Goal: Task Accomplishment & Management: Manage account settings

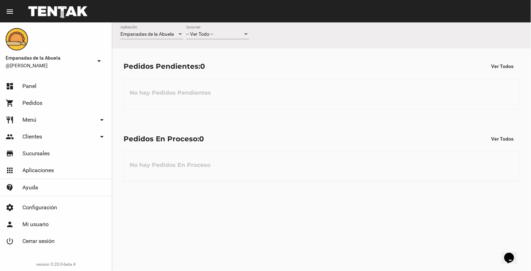
click at [223, 29] on div "-- Ver Todo -- Sucursal" at bounding box center [217, 33] width 63 height 14
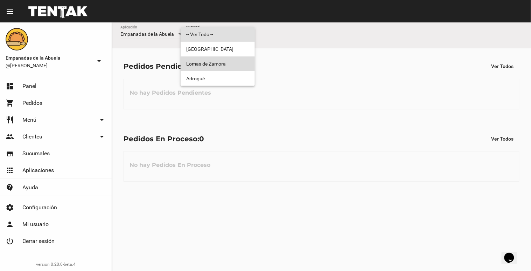
click at [227, 69] on span "Lomas de Zamora" at bounding box center [217, 63] width 63 height 15
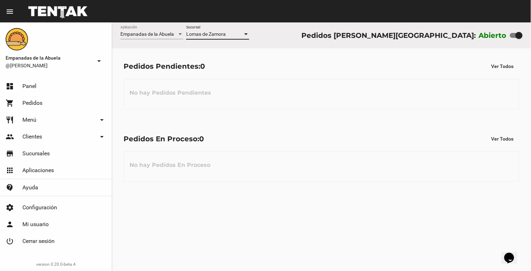
click at [32, 117] on span "Menú" at bounding box center [29, 119] width 14 height 7
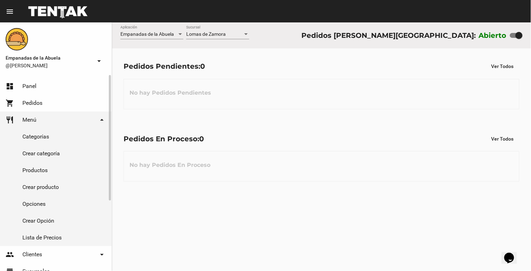
click at [32, 166] on link "Productos" at bounding box center [56, 170] width 112 height 17
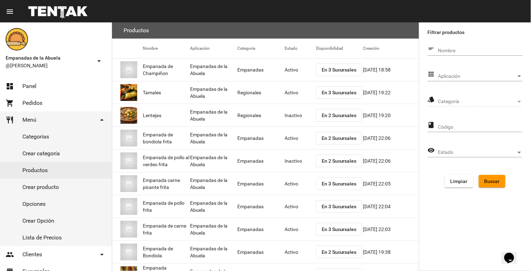
click at [495, 73] on span "Aplicación" at bounding box center [477, 76] width 78 height 6
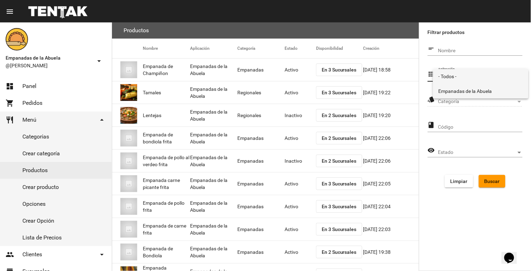
click at [477, 85] on span "Empanadas de la Abuela" at bounding box center [480, 91] width 84 height 15
click at [497, 100] on span "Categoría" at bounding box center [477, 102] width 78 height 6
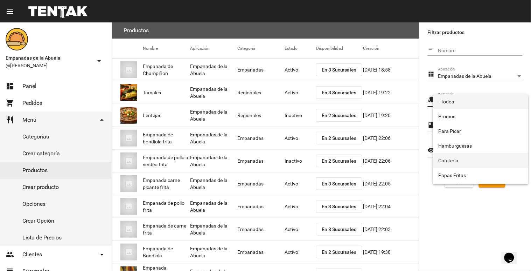
scroll to position [116, 0]
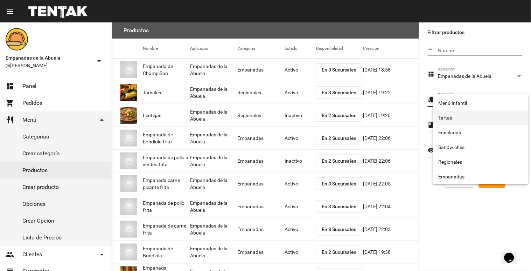
click at [452, 114] on span "Tartas" at bounding box center [480, 117] width 84 height 15
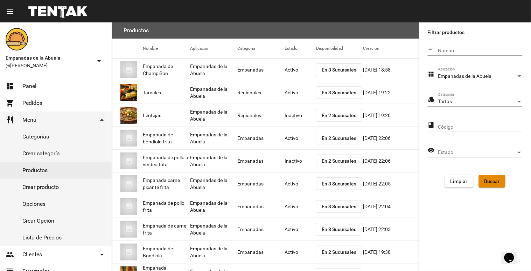
click at [494, 184] on button "Buscar" at bounding box center [492, 181] width 27 height 13
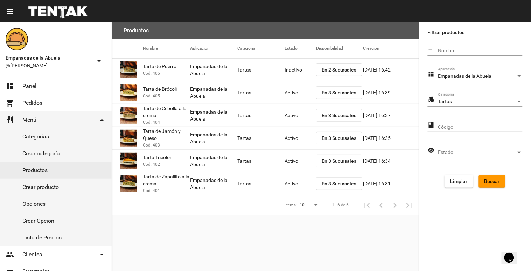
click at [488, 97] on div "Tartas Categoría" at bounding box center [480, 100] width 84 height 14
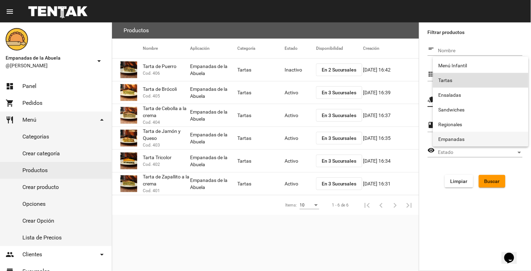
click at [459, 132] on span "Empanadas" at bounding box center [480, 139] width 84 height 15
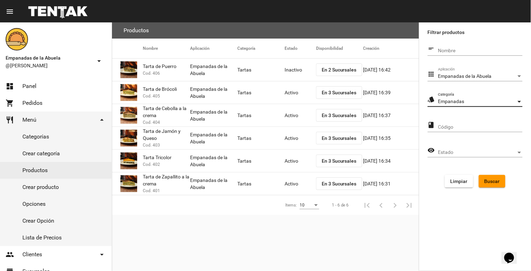
click at [498, 182] on span "Buscar" at bounding box center [491, 181] width 15 height 6
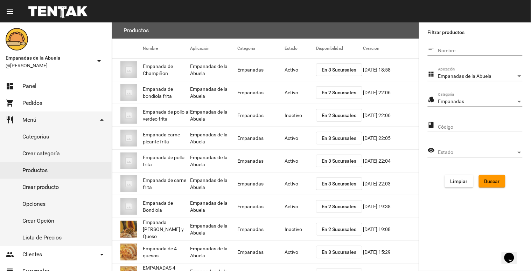
click at [519, 146] on div "Estado Estado" at bounding box center [480, 150] width 84 height 14
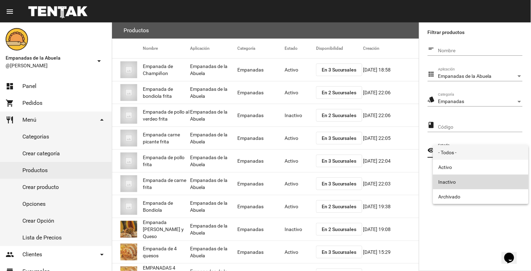
click at [460, 177] on span "Inactivo" at bounding box center [480, 181] width 84 height 15
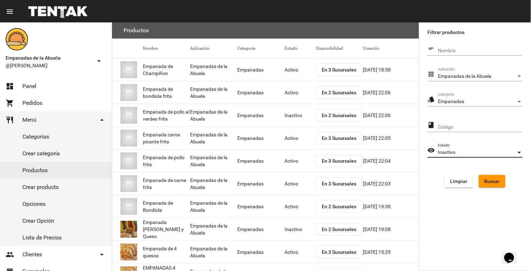
click at [488, 178] on span "Buscar" at bounding box center [491, 181] width 15 height 6
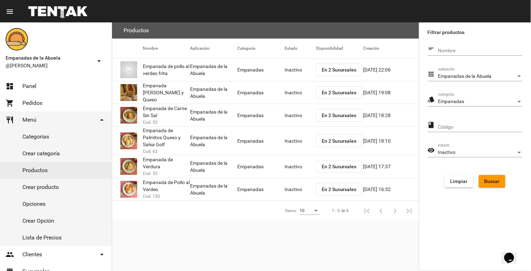
click at [289, 164] on mat-cell "Inactivo" at bounding box center [299, 166] width 31 height 22
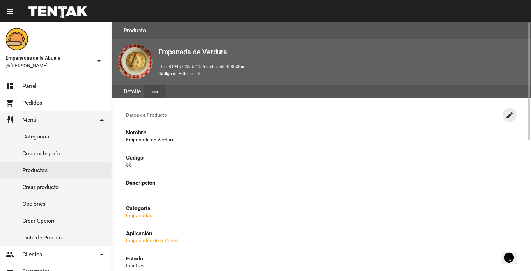
click at [511, 111] on mat-icon "create" at bounding box center [510, 115] width 8 height 8
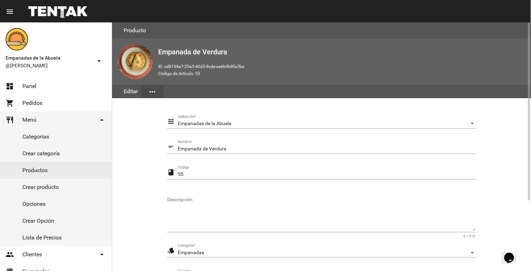
scroll to position [98, 0]
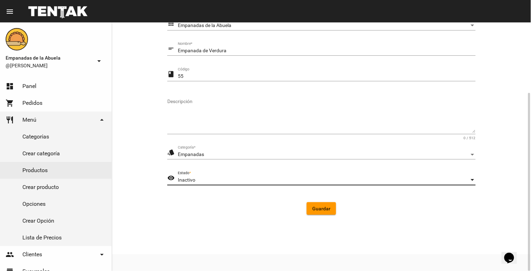
click at [280, 178] on div "Inactivo" at bounding box center [323, 180] width 291 height 6
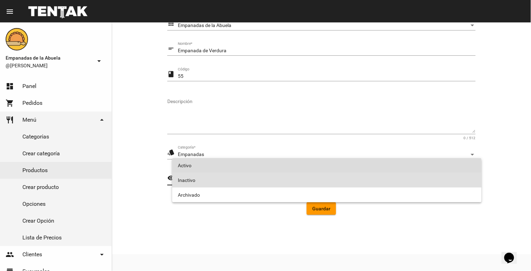
click at [239, 168] on span "Activo" at bounding box center [327, 165] width 298 height 15
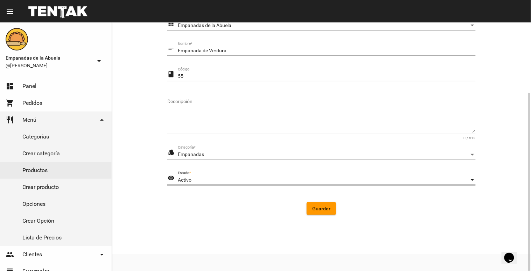
click at [327, 207] on span "Guardar" at bounding box center [321, 208] width 18 height 6
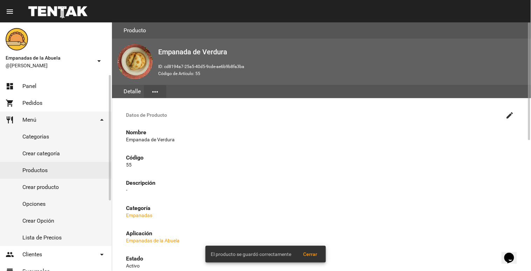
click at [39, 167] on link "Productos" at bounding box center [56, 170] width 112 height 17
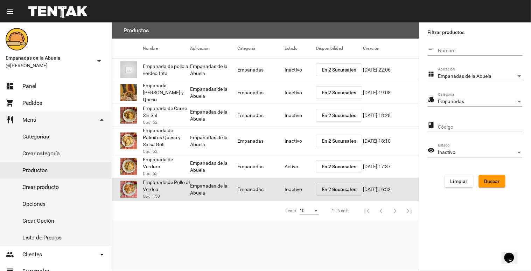
click at [291, 191] on mat-cell "Inactivo" at bounding box center [299, 189] width 31 height 22
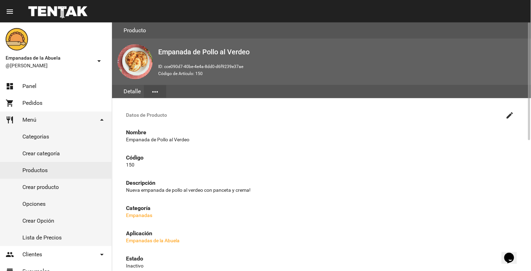
click at [510, 113] on mat-icon "create" at bounding box center [510, 115] width 8 height 8
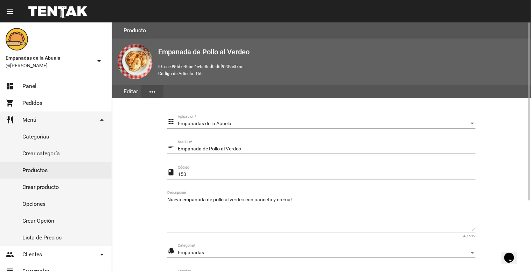
scroll to position [98, 0]
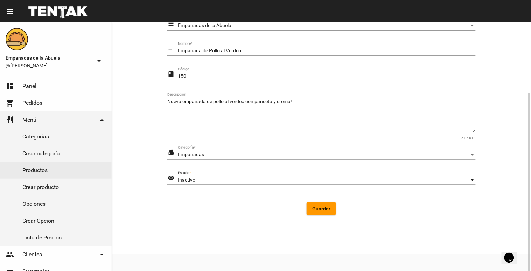
click at [219, 179] on div "Inactivo" at bounding box center [323, 180] width 291 height 6
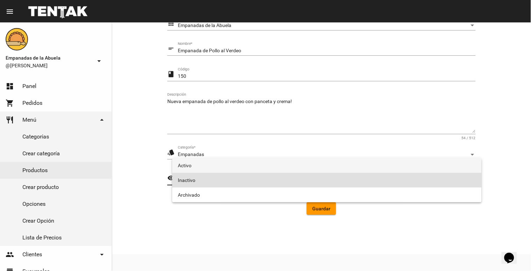
click at [211, 163] on span "Activo" at bounding box center [327, 165] width 298 height 15
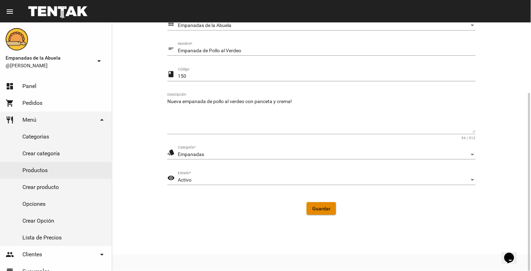
click at [320, 208] on span "Guardar" at bounding box center [321, 208] width 18 height 6
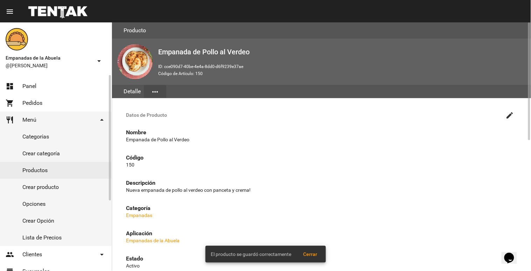
click at [37, 166] on link "Productos" at bounding box center [56, 170] width 112 height 17
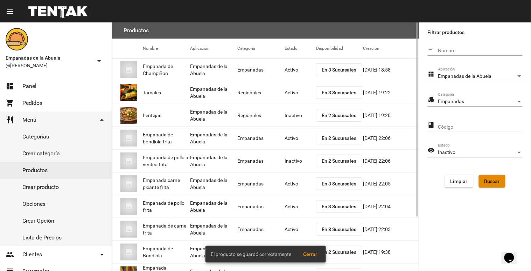
click at [495, 183] on span "Buscar" at bounding box center [491, 181] width 15 height 6
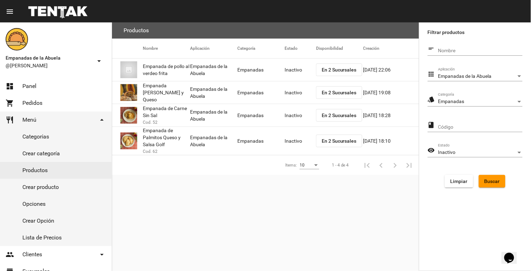
click at [296, 138] on mat-cell "Inactivo" at bounding box center [299, 140] width 31 height 22
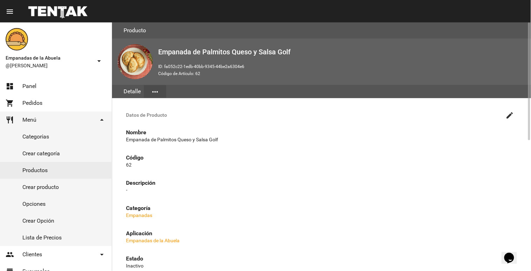
click at [511, 114] on mat-icon "create" at bounding box center [510, 115] width 8 height 8
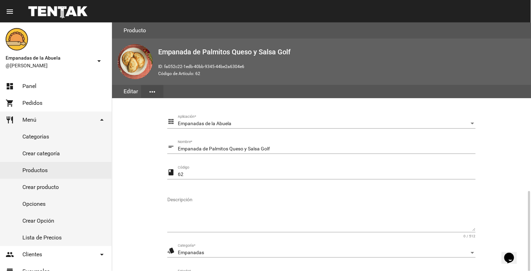
scroll to position [98, 0]
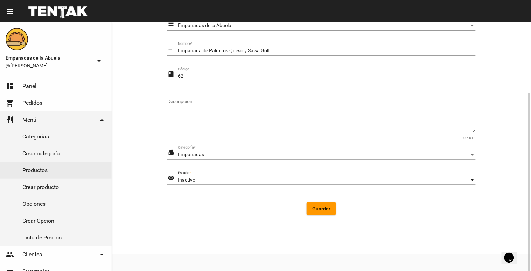
click at [233, 179] on div "Inactivo" at bounding box center [323, 180] width 291 height 6
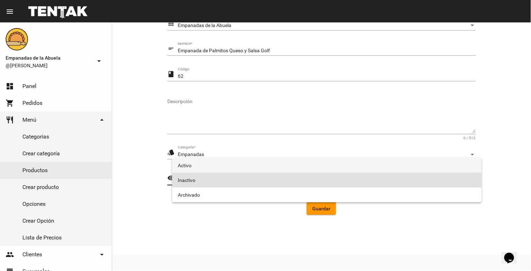
click at [212, 162] on span "Activo" at bounding box center [327, 165] width 298 height 15
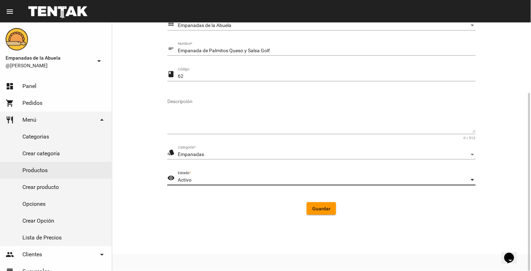
click at [314, 204] on button "Guardar" at bounding box center [321, 208] width 29 height 13
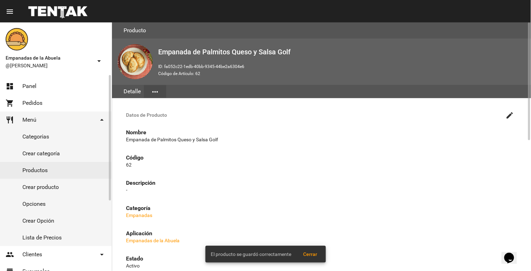
click at [35, 169] on link "Productos" at bounding box center [56, 170] width 112 height 17
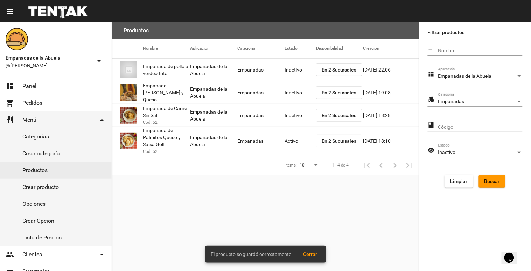
click at [332, 112] on span "En 2 Sucursales" at bounding box center [339, 115] width 35 height 6
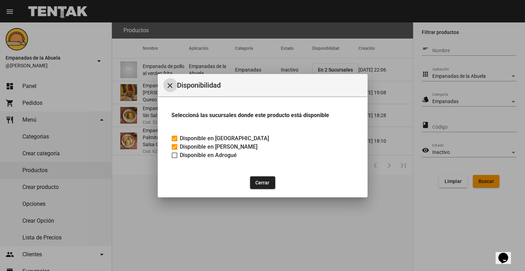
click at [172, 82] on mat-icon "close" at bounding box center [170, 85] width 8 height 8
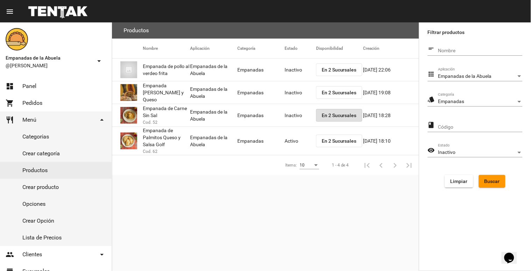
click at [287, 112] on mat-cell "Inactivo" at bounding box center [299, 115] width 31 height 22
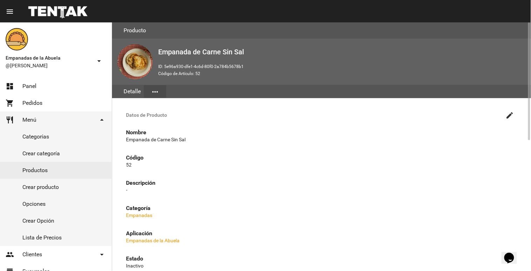
click at [511, 122] on h3 "Datos de Producto create" at bounding box center [321, 114] width 402 height 17
click at [506, 114] on mat-icon "create" at bounding box center [510, 115] width 8 height 8
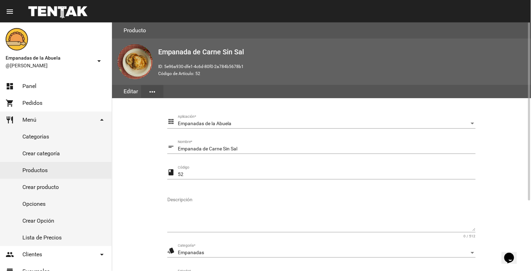
scroll to position [98, 0]
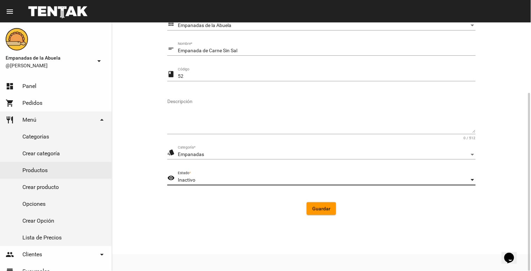
click at [234, 179] on div "Inactivo" at bounding box center [323, 180] width 291 height 6
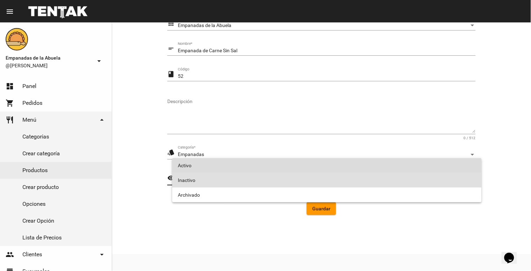
click at [205, 165] on span "Activo" at bounding box center [327, 165] width 298 height 15
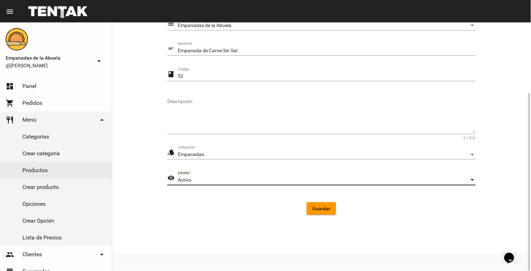
click at [324, 207] on span "Guardar" at bounding box center [321, 208] width 18 height 6
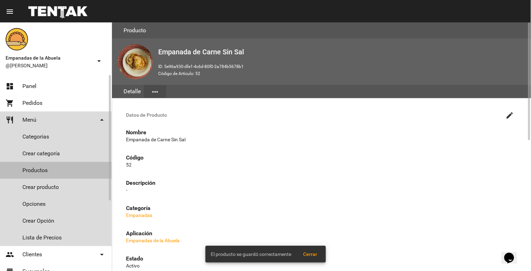
click at [30, 167] on link "Productos" at bounding box center [56, 170] width 112 height 17
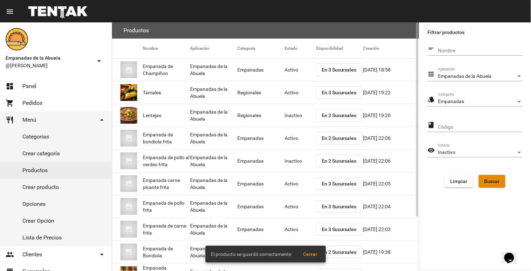
click at [497, 183] on button "Buscar" at bounding box center [492, 181] width 27 height 13
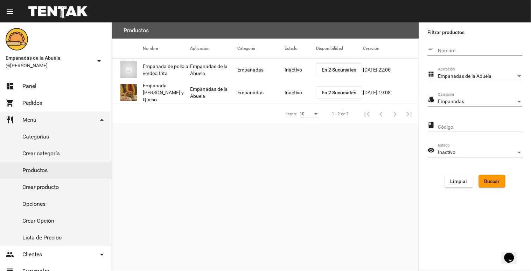
click at [295, 89] on mat-cell "Inactivo" at bounding box center [299, 92] width 31 height 22
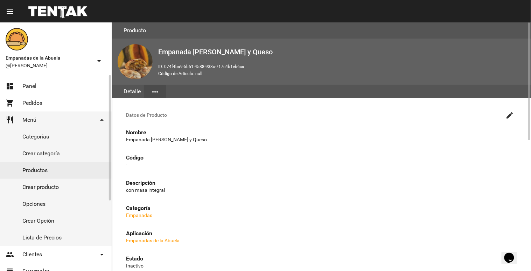
click at [36, 167] on link "Productos" at bounding box center [56, 170] width 112 height 17
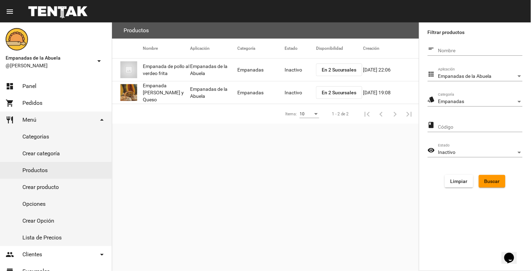
click at [295, 69] on mat-cell "Inactivo" at bounding box center [299, 69] width 31 height 22
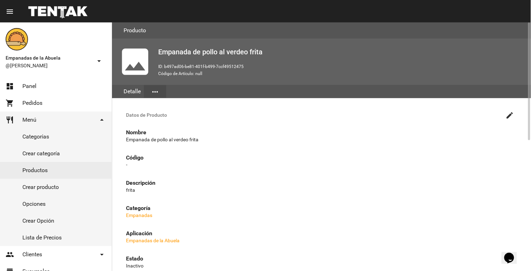
click at [508, 113] on mat-icon "create" at bounding box center [510, 115] width 8 height 8
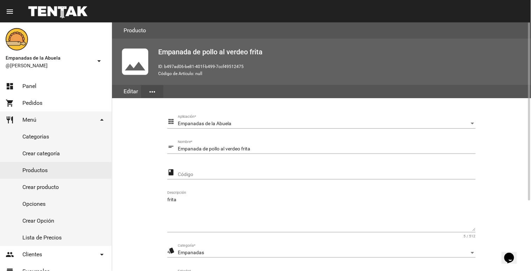
scroll to position [98, 0]
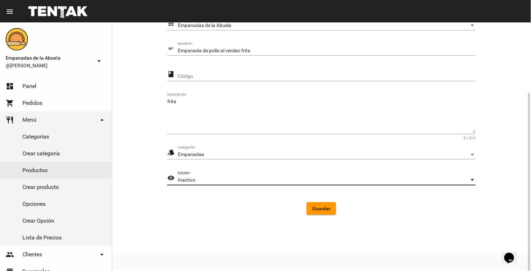
click at [248, 178] on div "Inactivo" at bounding box center [323, 180] width 291 height 6
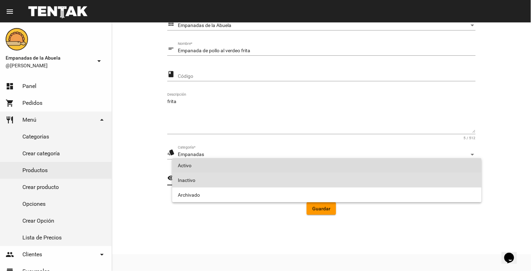
click at [233, 166] on span "Activo" at bounding box center [327, 165] width 298 height 15
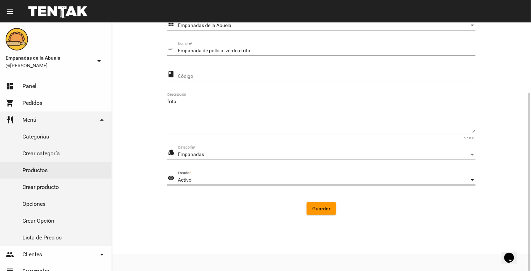
click at [318, 210] on span "Guardar" at bounding box center [321, 208] width 18 height 6
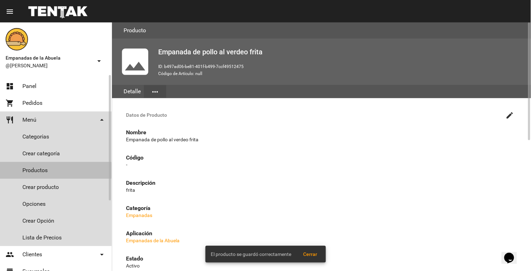
click at [40, 170] on link "Productos" at bounding box center [56, 170] width 112 height 17
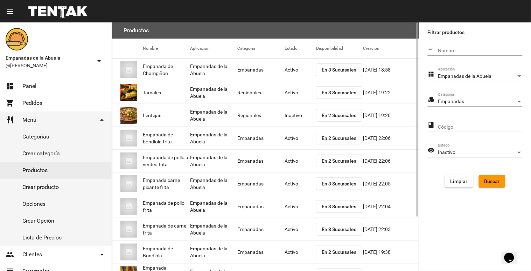
click at [491, 179] on span "Buscar" at bounding box center [491, 181] width 15 height 6
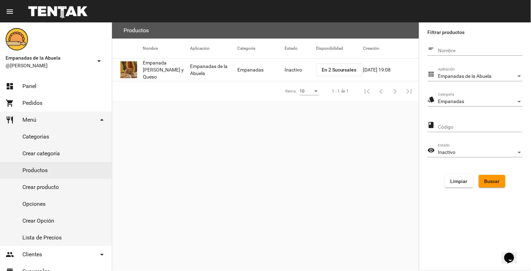
click at [286, 69] on mat-cell "Inactivo" at bounding box center [299, 69] width 31 height 22
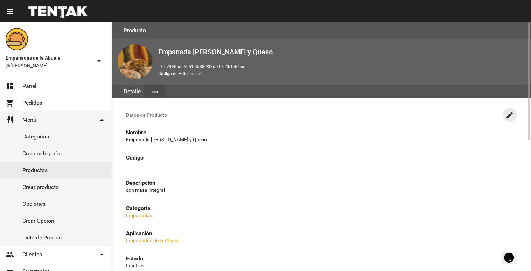
click at [508, 111] on mat-icon "create" at bounding box center [510, 115] width 8 height 8
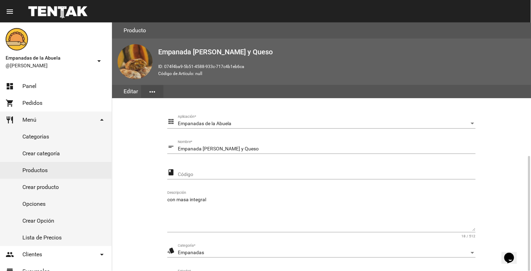
scroll to position [98, 0]
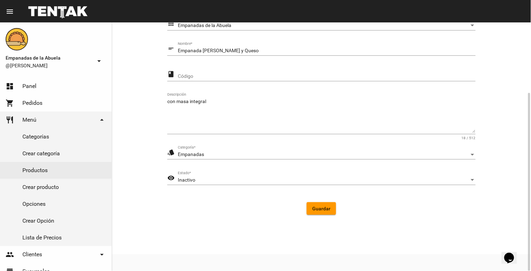
click at [264, 180] on div "Inactivo" at bounding box center [323, 180] width 291 height 6
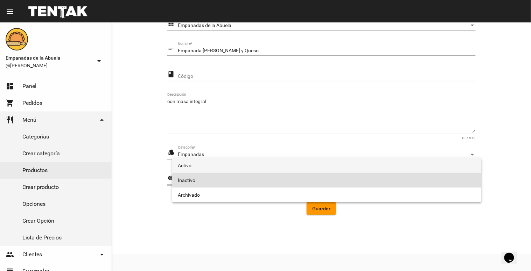
click at [226, 162] on span "Activo" at bounding box center [327, 165] width 298 height 15
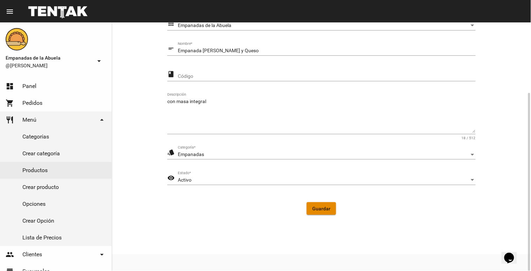
click at [324, 208] on span "Guardar" at bounding box center [321, 208] width 18 height 6
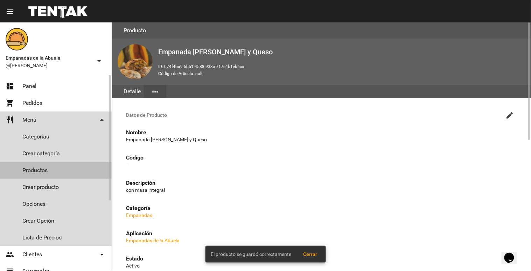
click at [22, 169] on link "Productos" at bounding box center [56, 170] width 112 height 17
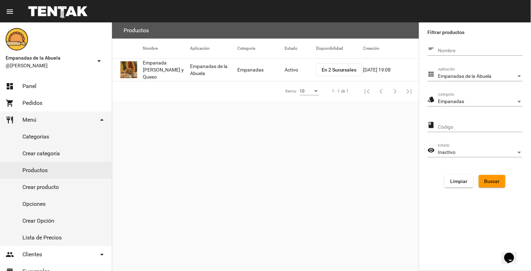
click at [339, 67] on button "En 2 Sucursales" at bounding box center [339, 69] width 46 height 13
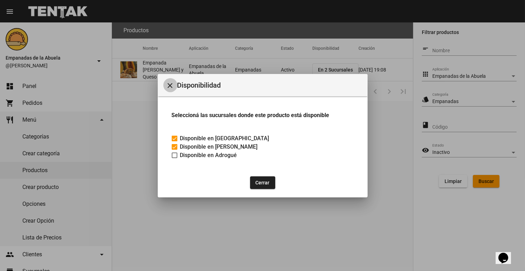
click at [164, 83] on button "close" at bounding box center [170, 85] width 14 height 14
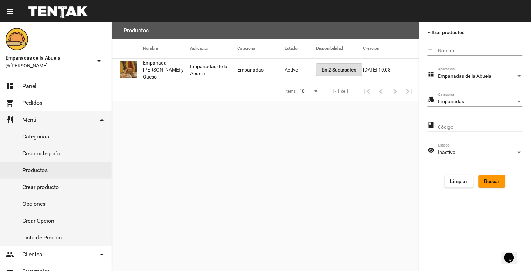
click at [499, 149] on div "Inactivo" at bounding box center [477, 152] width 78 height 6
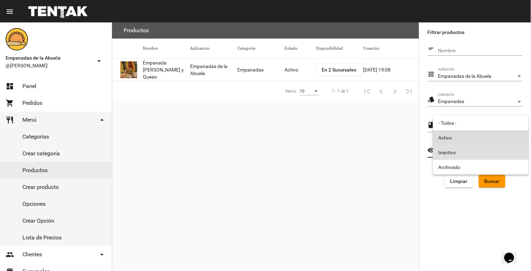
click at [467, 136] on span "Activo" at bounding box center [480, 137] width 84 height 15
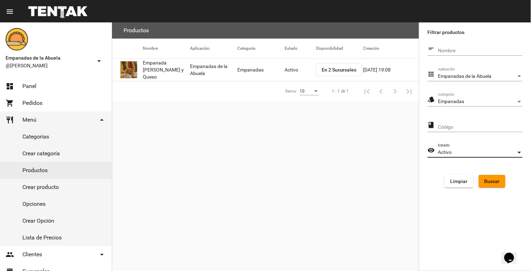
click at [491, 178] on span "Buscar" at bounding box center [491, 181] width 15 height 6
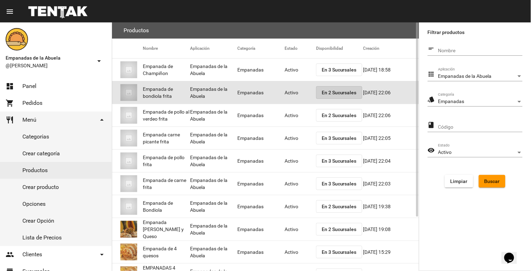
click at [333, 91] on span "En 2 Sucursales" at bounding box center [339, 93] width 35 height 6
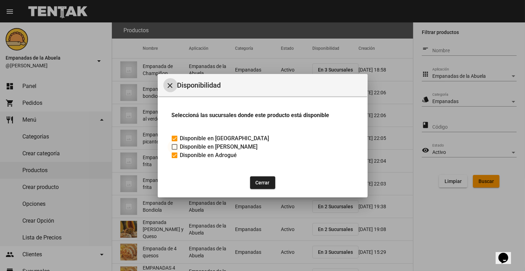
click at [174, 145] on div at bounding box center [175, 147] width 6 height 6
click at [174, 149] on input "Disponible en [PERSON_NAME]" at bounding box center [174, 149] width 0 height 0
checkbox input "true"
click at [170, 84] on mat-icon "close" at bounding box center [170, 85] width 8 height 8
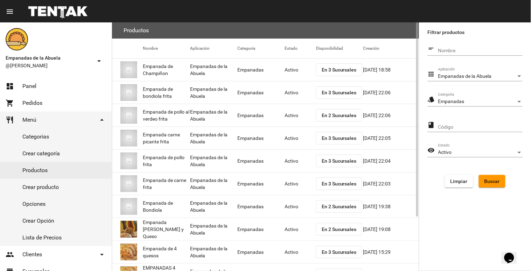
click at [333, 117] on span "En 2 Sucursales" at bounding box center [339, 115] width 35 height 6
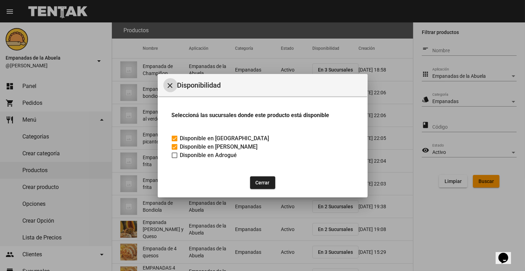
click at [166, 86] on mat-icon "close" at bounding box center [170, 85] width 8 height 8
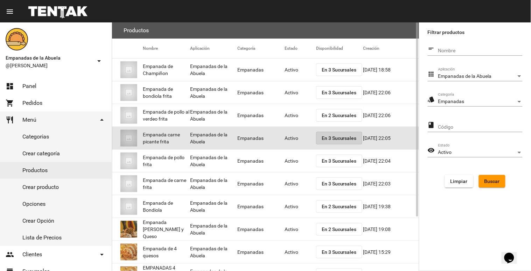
click at [341, 135] on span "En 3 Sucursales" at bounding box center [339, 138] width 35 height 6
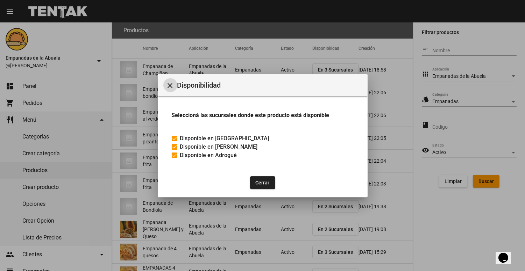
click at [168, 86] on mat-icon "close" at bounding box center [170, 85] width 8 height 8
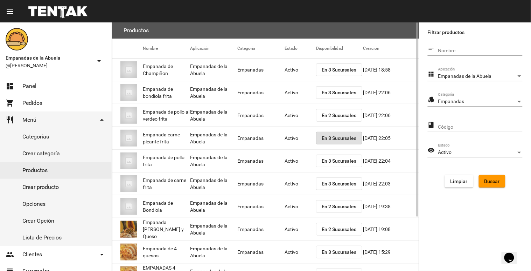
click at [333, 207] on span "En 2 Sucursales" at bounding box center [339, 206] width 35 height 6
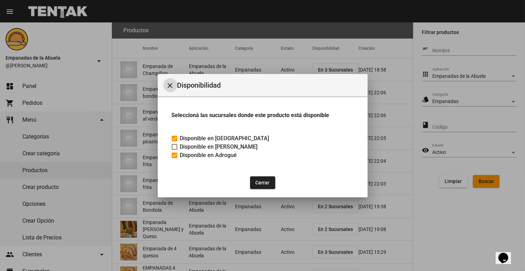
click at [175, 144] on div at bounding box center [175, 147] width 6 height 6
click at [175, 149] on input "Disponible en [PERSON_NAME]" at bounding box center [174, 149] width 0 height 0
checkbox input "true"
click at [254, 177] on button "Cerrar" at bounding box center [262, 182] width 25 height 13
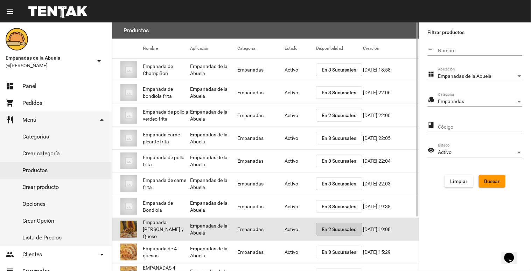
click at [332, 229] on span "En 2 Sucursales" at bounding box center [339, 229] width 35 height 6
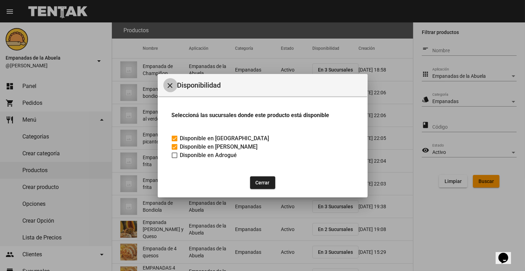
click at [172, 81] on mat-icon "close" at bounding box center [170, 85] width 8 height 8
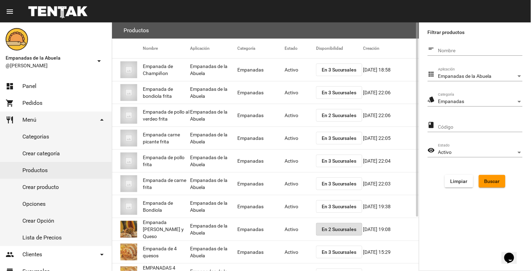
scroll to position [69, 0]
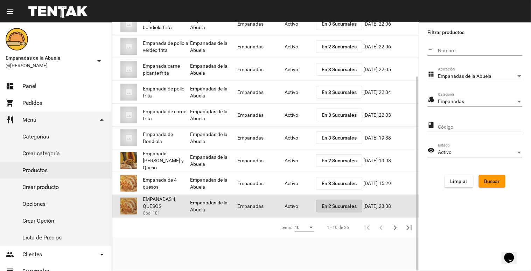
click at [338, 204] on span "En 2 Sucursales" at bounding box center [339, 206] width 35 height 6
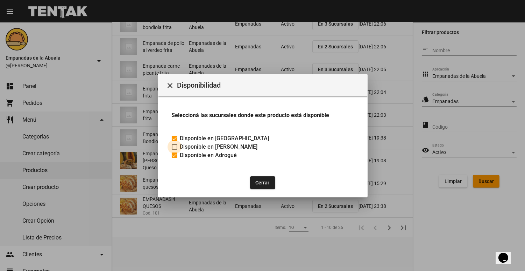
click at [174, 146] on div at bounding box center [175, 147] width 6 height 6
click at [174, 149] on input "Disponible en [PERSON_NAME]" at bounding box center [174, 149] width 0 height 0
checkbox input "true"
click at [171, 85] on mat-icon "close" at bounding box center [170, 85] width 8 height 8
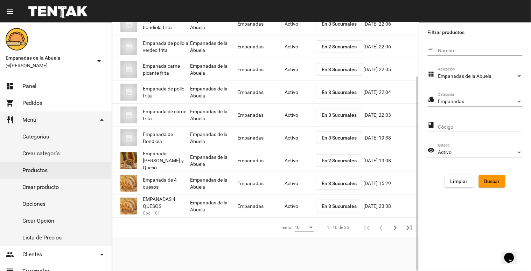
click at [338, 163] on button "En 2 Sucursales" at bounding box center [339, 160] width 46 height 13
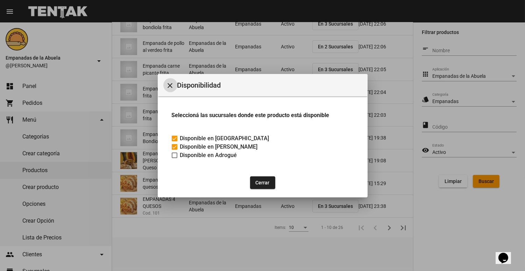
click at [171, 85] on mat-icon "close" at bounding box center [170, 85] width 8 height 8
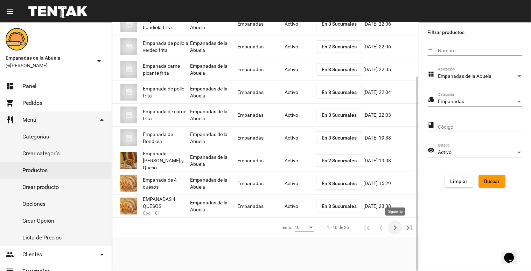
click at [394, 225] on icon "Siguiente" at bounding box center [395, 228] width 10 height 10
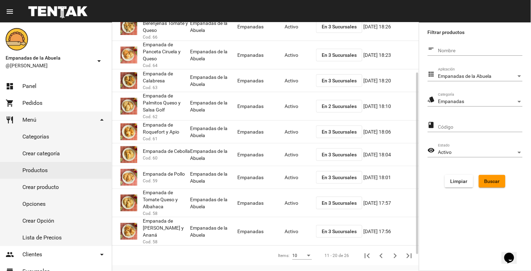
scroll to position [0, 0]
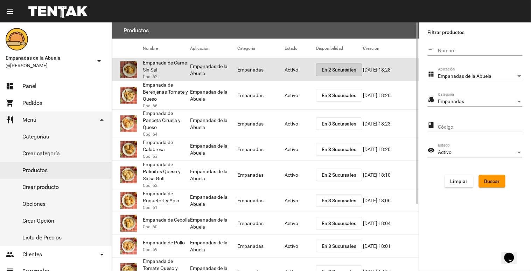
click at [333, 70] on span "En 2 Sucursales" at bounding box center [339, 70] width 35 height 6
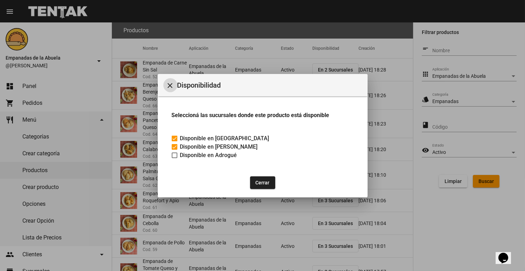
click at [175, 85] on button "close" at bounding box center [170, 85] width 14 height 14
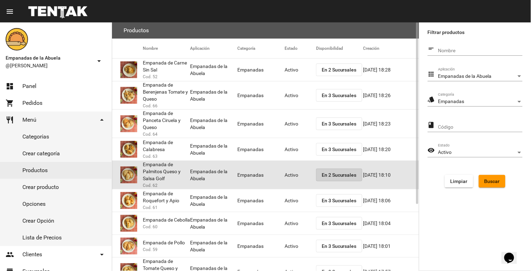
click at [339, 171] on button "En 2 Sucursales" at bounding box center [339, 174] width 46 height 13
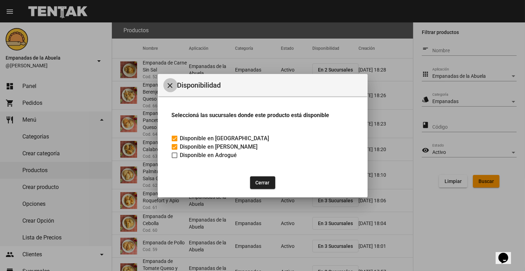
click at [169, 84] on mat-icon "close" at bounding box center [170, 85] width 8 height 8
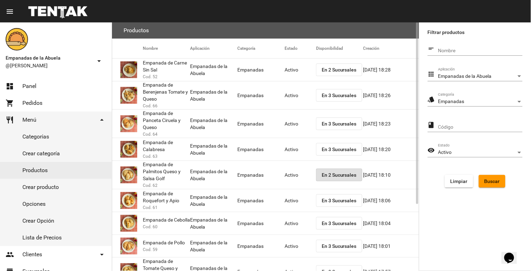
scroll to position [78, 0]
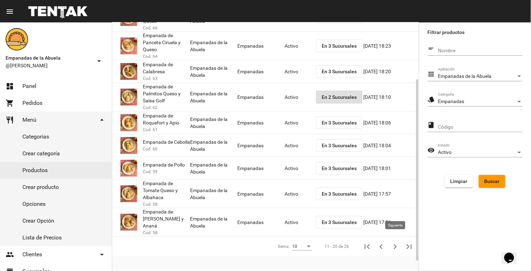
click at [393, 242] on icon "Siguiente" at bounding box center [395, 246] width 10 height 10
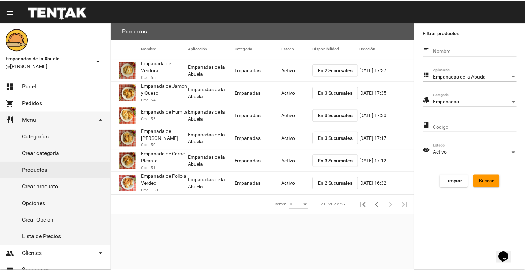
scroll to position [0, 0]
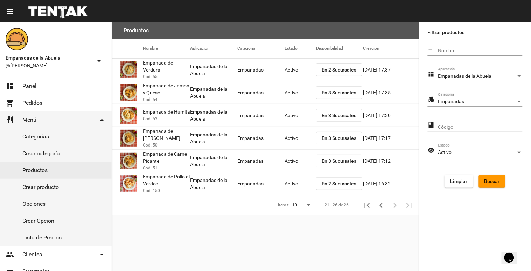
click at [334, 68] on span "En 2 Sucursales" at bounding box center [339, 70] width 35 height 6
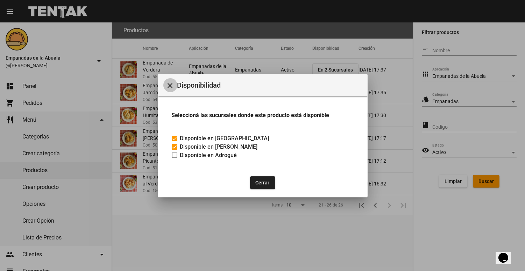
click at [170, 86] on mat-icon "close" at bounding box center [170, 85] width 8 height 8
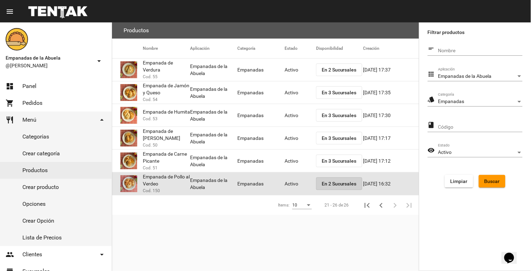
click at [344, 186] on button "En 2 Sucursales" at bounding box center [339, 183] width 46 height 13
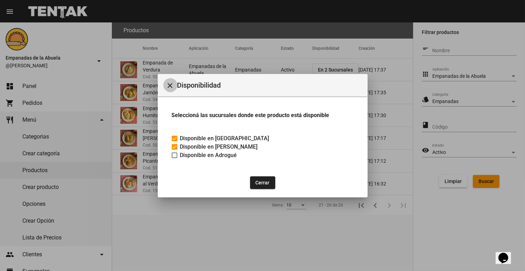
click at [169, 83] on mat-icon "close" at bounding box center [170, 85] width 8 height 8
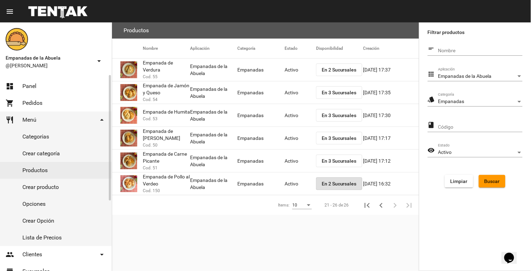
click at [36, 82] on link "dashboard Panel" at bounding box center [56, 86] width 112 height 17
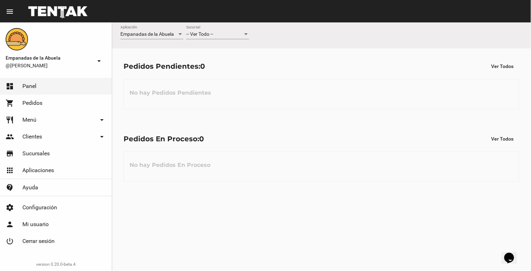
click at [223, 29] on div "-- Ver Todo -- Sucursal" at bounding box center [217, 33] width 63 height 14
click at [219, 62] on span "Lomas de Zamora" at bounding box center [217, 63] width 63 height 15
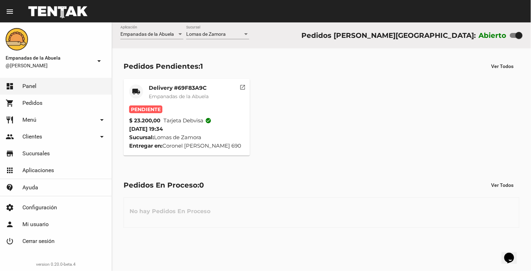
click at [174, 93] on span "Empanadas de la Abuela" at bounding box center [179, 96] width 60 height 6
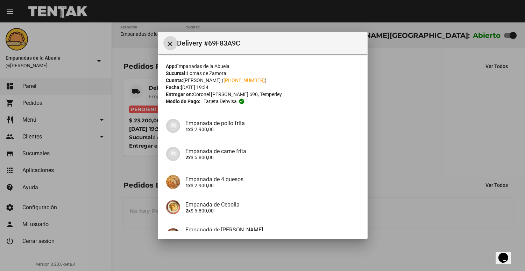
scroll to position [75, 0]
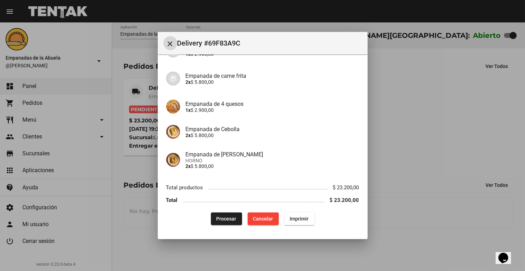
click at [212, 217] on button "Procesar" at bounding box center [226, 218] width 31 height 13
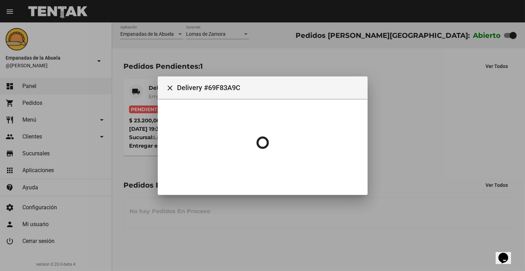
scroll to position [0, 0]
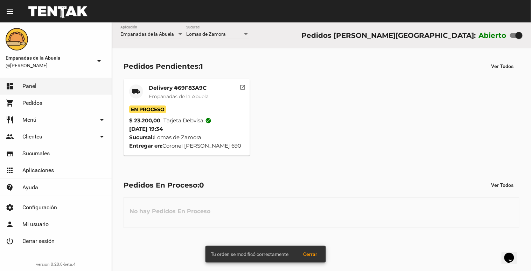
click at [153, 90] on mat-card-title "Delivery #69F83A9C" at bounding box center [179, 87] width 60 height 7
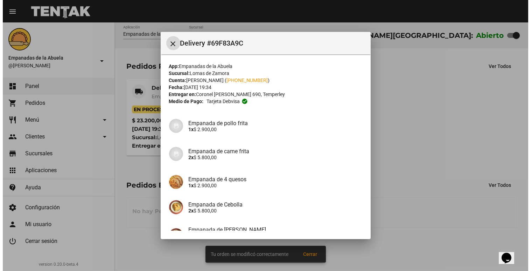
scroll to position [75, 0]
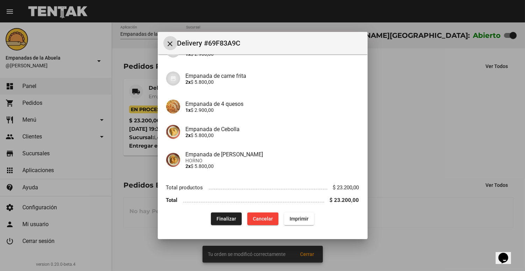
click at [307, 215] on button "Imprimir" at bounding box center [299, 218] width 30 height 13
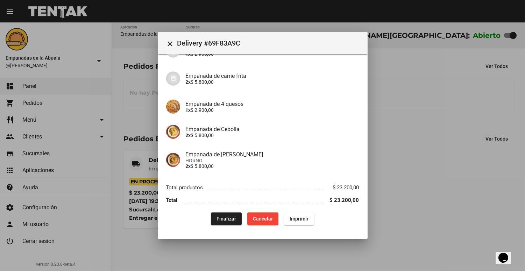
click at [426, 143] on div at bounding box center [262, 135] width 525 height 271
